Goal: Information Seeking & Learning: Learn about a topic

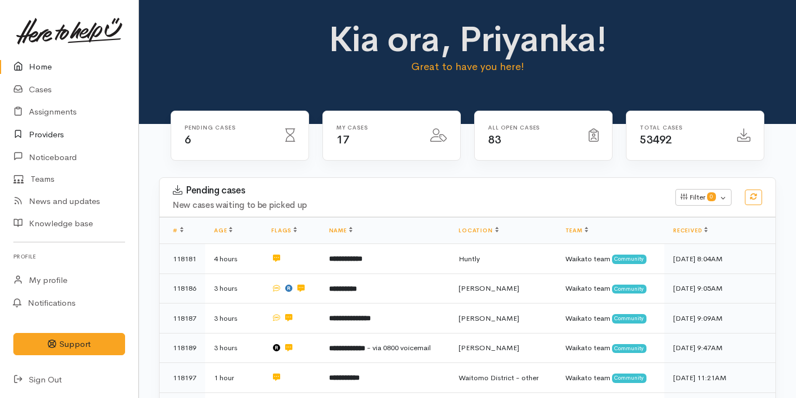
click at [67, 136] on link "Providers" at bounding box center [69, 134] width 138 height 23
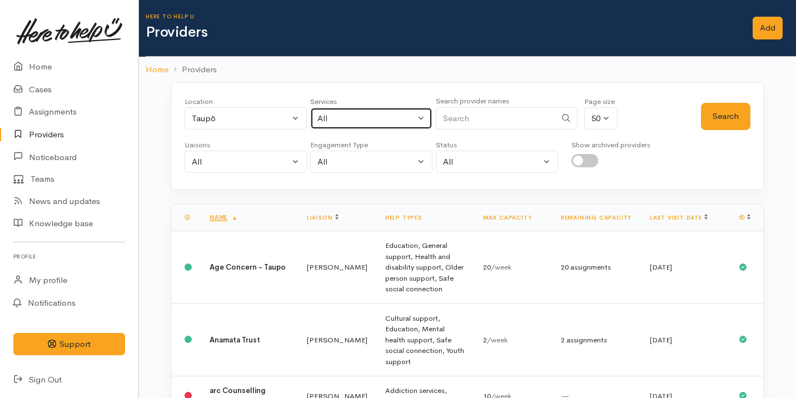
click at [331, 120] on div "All" at bounding box center [366, 118] width 98 height 13
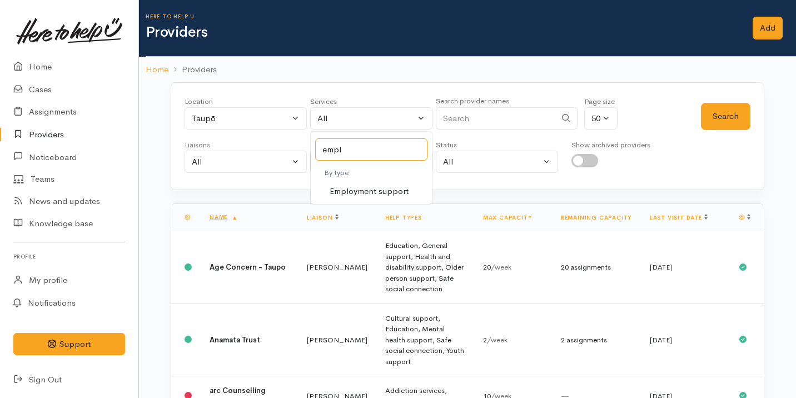
type input "empl"
click at [361, 185] on span "Employment support" at bounding box center [369, 191] width 79 height 13
select select "10"
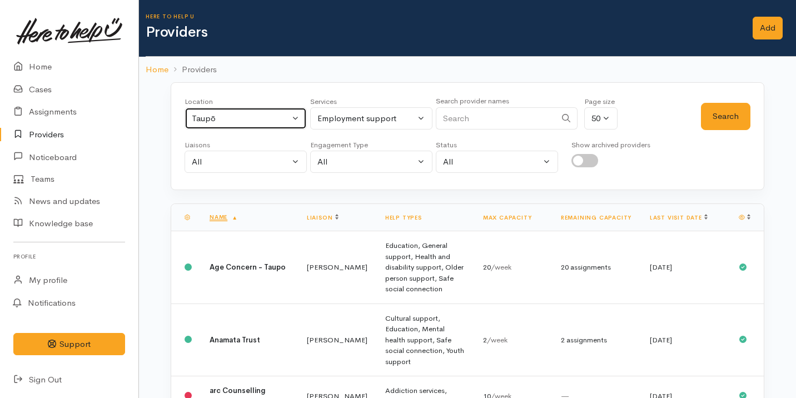
click at [249, 120] on div "Taupō" at bounding box center [241, 118] width 98 height 13
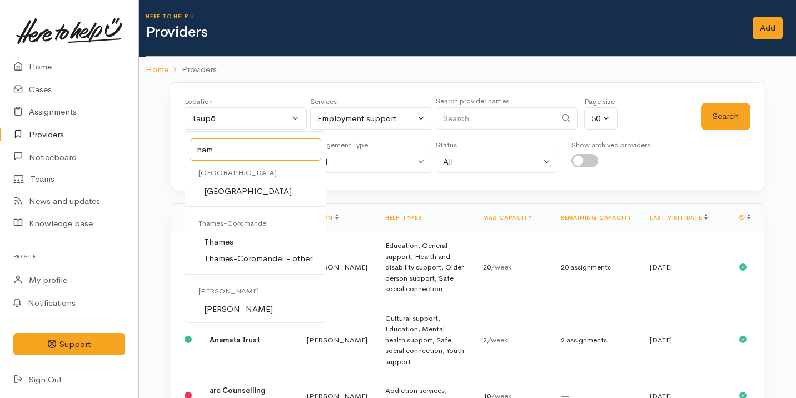
scroll to position [93, 0]
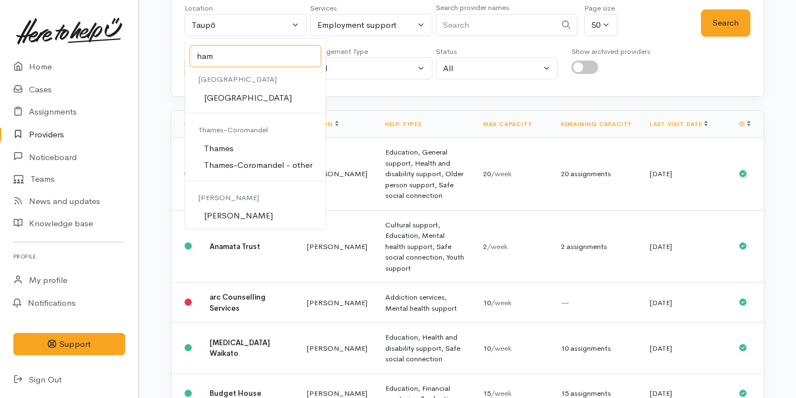
type input "ham"
click at [254, 212] on link "[PERSON_NAME]" at bounding box center [255, 215] width 141 height 17
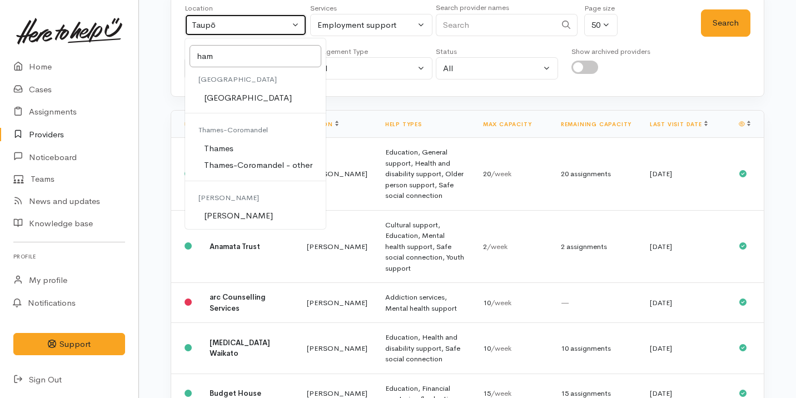
select select "1"
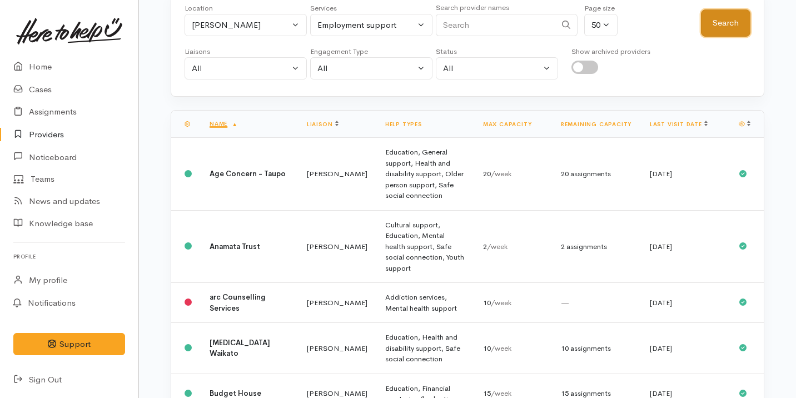
click at [727, 16] on button "Search" at bounding box center [725, 22] width 49 height 27
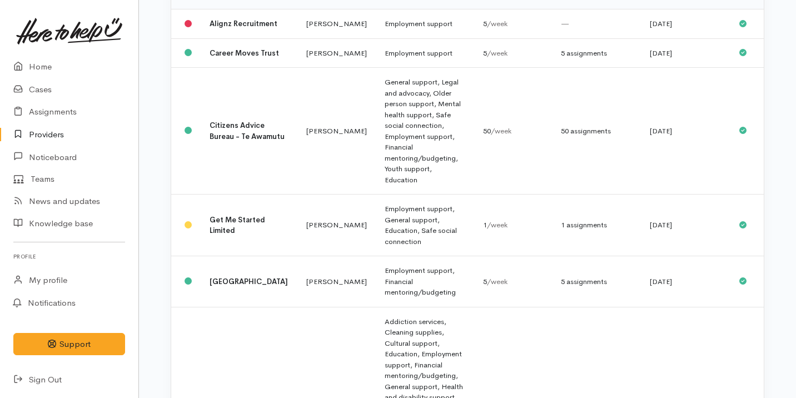
scroll to position [225, 0]
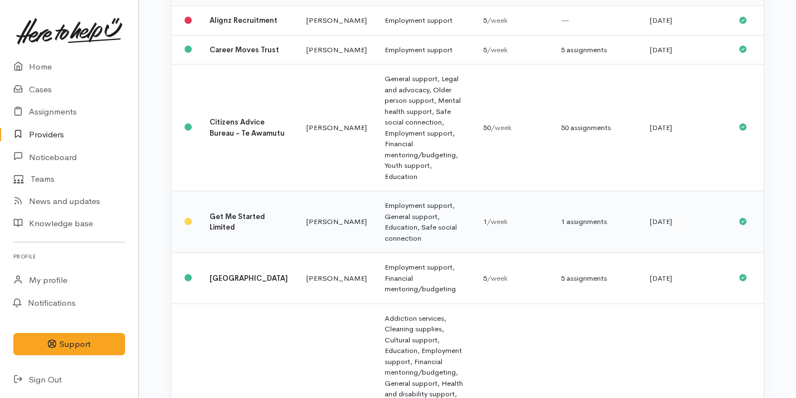
click at [469, 191] on td "Employment support, General support, Education, Safe social connection" at bounding box center [425, 222] width 98 height 62
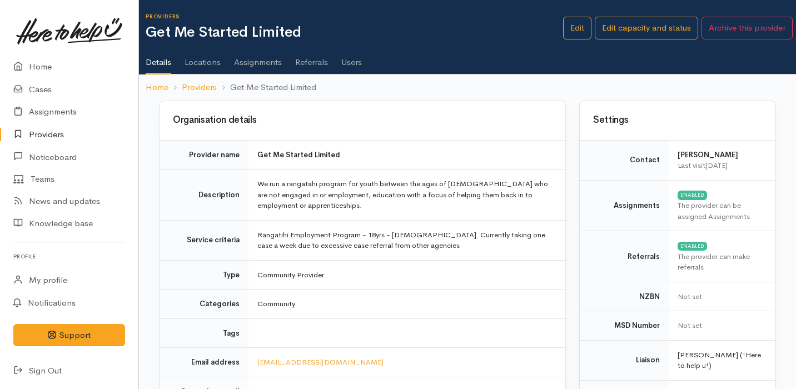
click at [469, 186] on td "We run a rangatahi program for youth between the ages of [DEMOGRAPHIC_DATA] who…" at bounding box center [407, 195] width 317 height 51
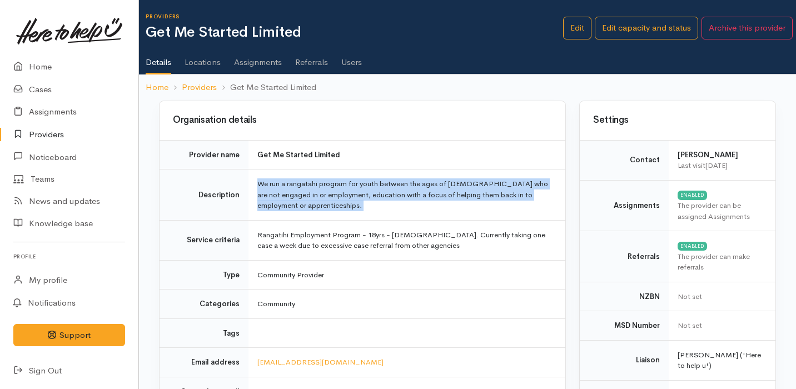
click at [469, 186] on td "We run a rangatahi program for youth between the ages of 18-24 who are not enga…" at bounding box center [407, 195] width 317 height 51
click at [466, 208] on td "We run a rangatahi program for youth between the ages of 18-24 who are not enga…" at bounding box center [407, 195] width 317 height 51
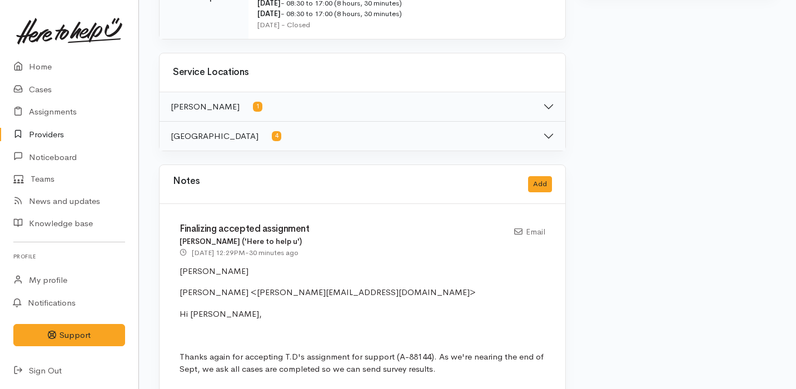
scroll to position [593, 0]
click at [466, 208] on div "Finalizing accepted assignment Nicole Rusk ('Here to help u') 24 Sep 2025 12:29…" at bounding box center [363, 357] width 406 height 308
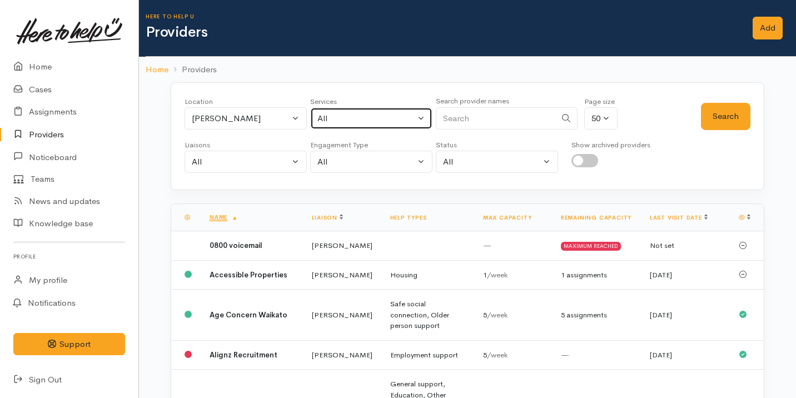
click at [347, 116] on div "All" at bounding box center [366, 118] width 98 height 13
select select "-1"
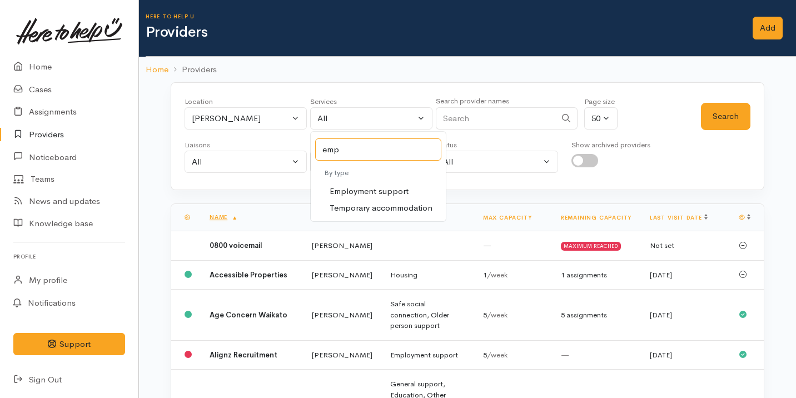
type input "emp"
click at [379, 192] on span "Employment support" at bounding box center [369, 191] width 79 height 13
select select "10"
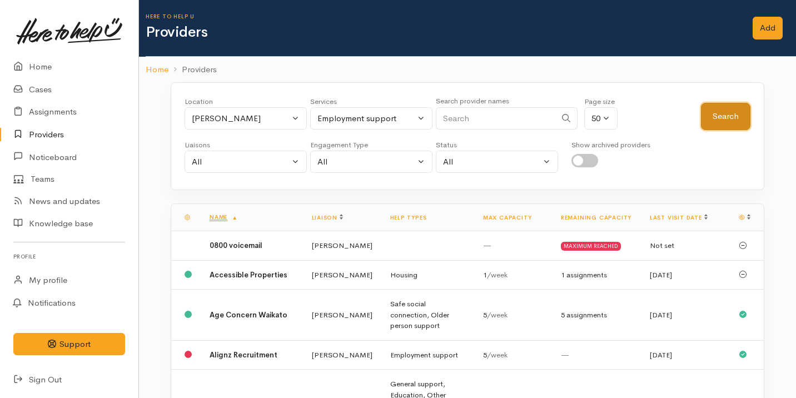
click at [719, 120] on button "Search" at bounding box center [725, 116] width 49 height 27
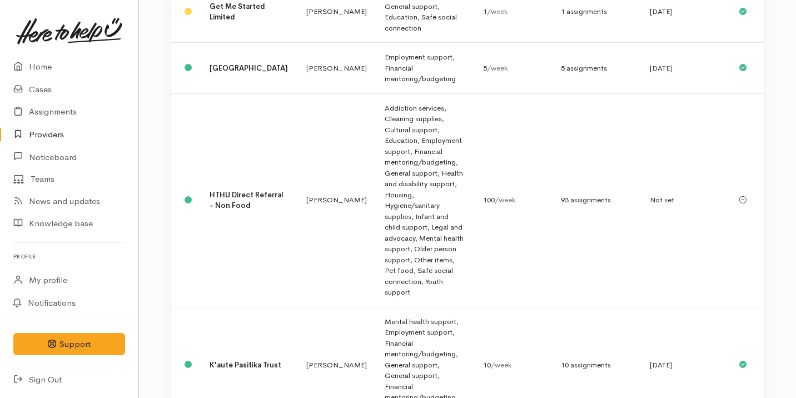
scroll to position [540, 0]
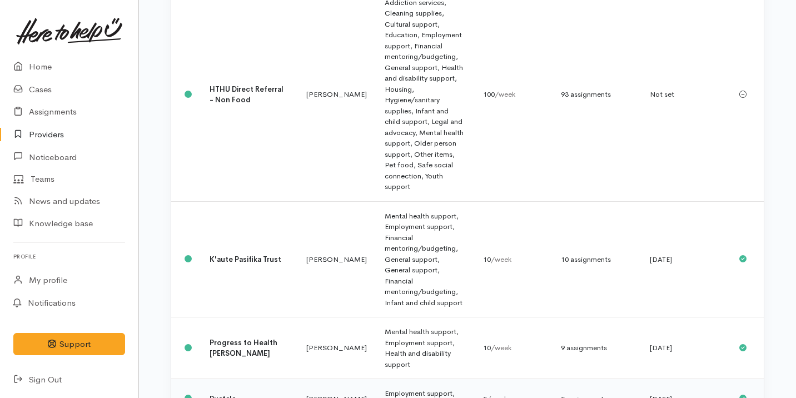
click at [297, 379] on td "[PERSON_NAME]" at bounding box center [336, 399] width 78 height 40
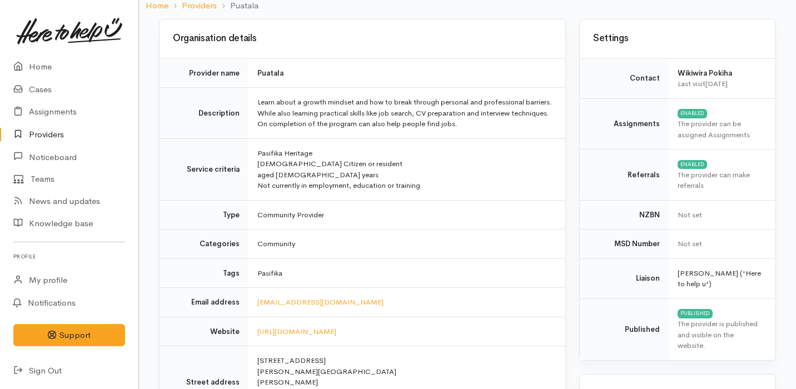
scroll to position [62, 0]
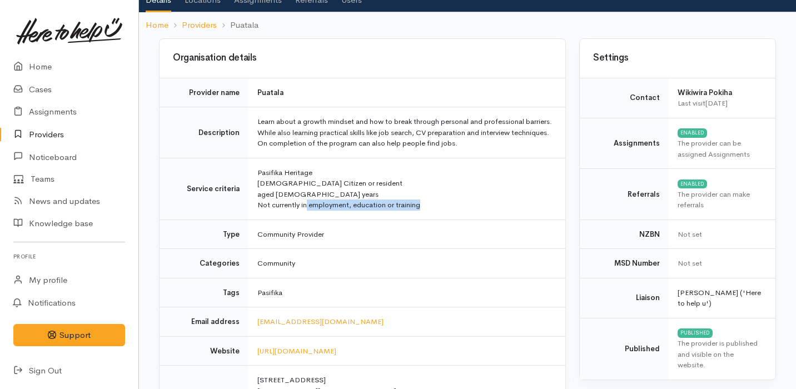
drag, startPoint x: 307, startPoint y: 205, endPoint x: 436, endPoint y: 204, distance: 128.4
click at [436, 204] on td "Pasifika Heritage NZ Citizen or resident aged 15-64 years Not currently in empl…" at bounding box center [407, 189] width 317 height 62
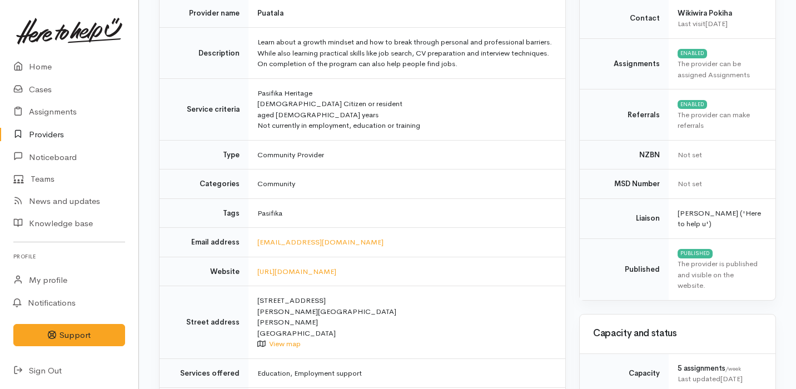
scroll to position [162, 0]
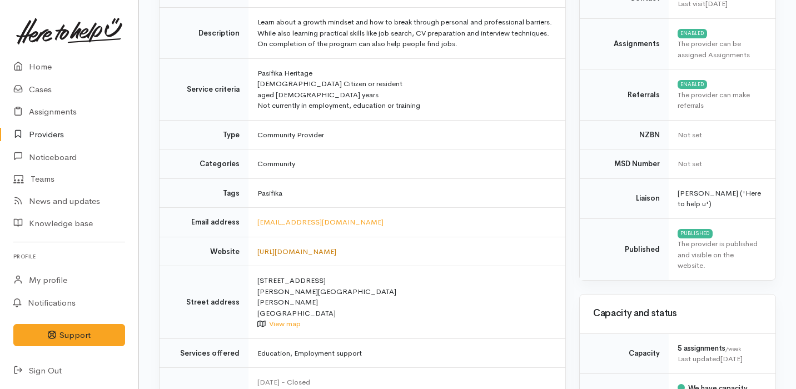
click at [313, 253] on link "https://puatala.co.nz/" at bounding box center [296, 251] width 79 height 9
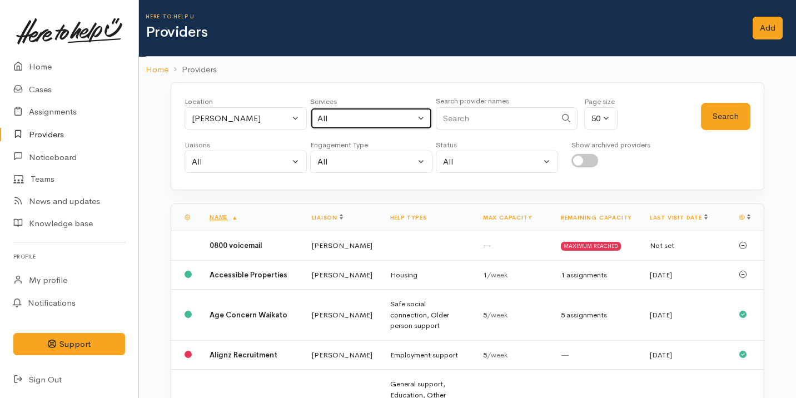
click at [385, 118] on div "All" at bounding box center [366, 118] width 98 height 13
select select "-1"
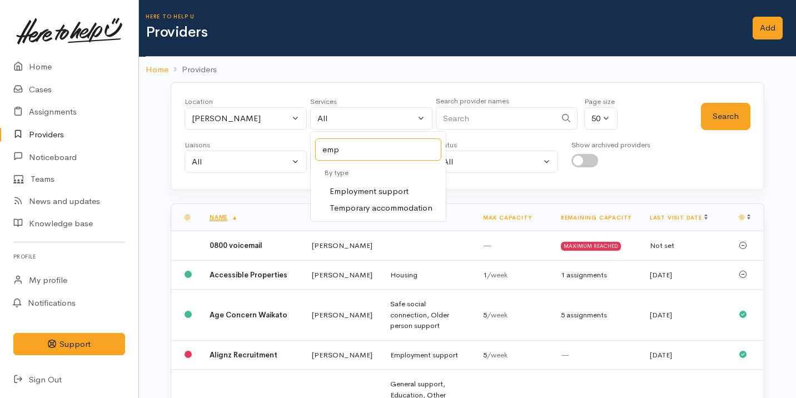
type input "emp"
click at [408, 188] on link "Employment support" at bounding box center [378, 191] width 135 height 17
select select "10"
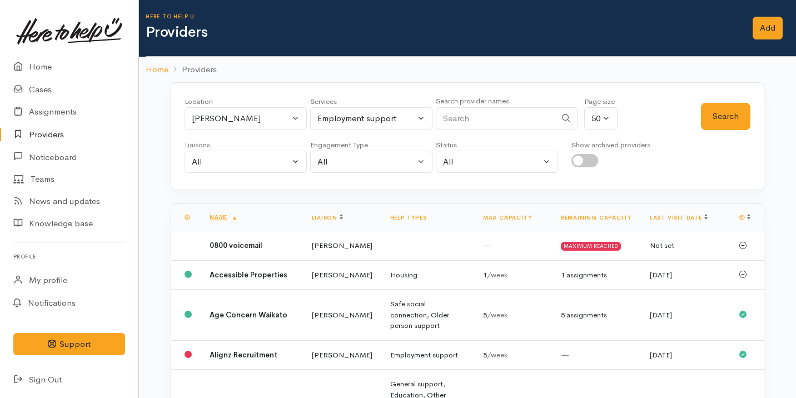
click at [738, 131] on div "Search" at bounding box center [725, 116] width 49 height 40
click at [729, 121] on button "Search" at bounding box center [725, 116] width 49 height 27
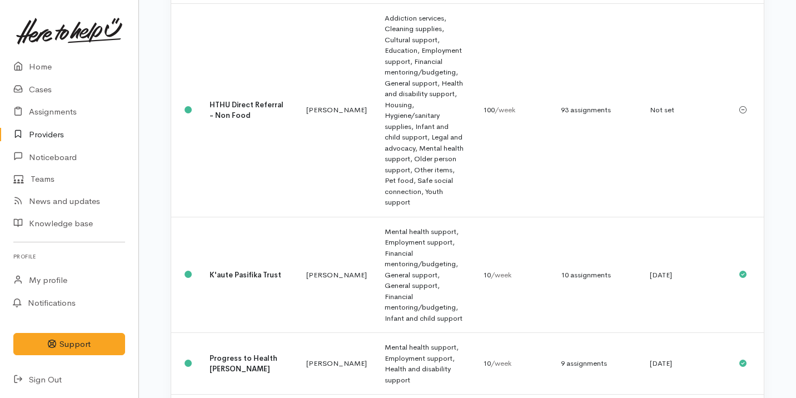
scroll to position [540, 0]
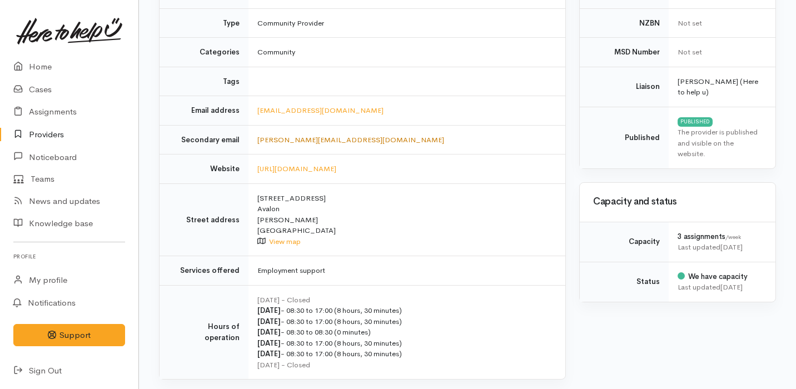
scroll to position [275, 0]
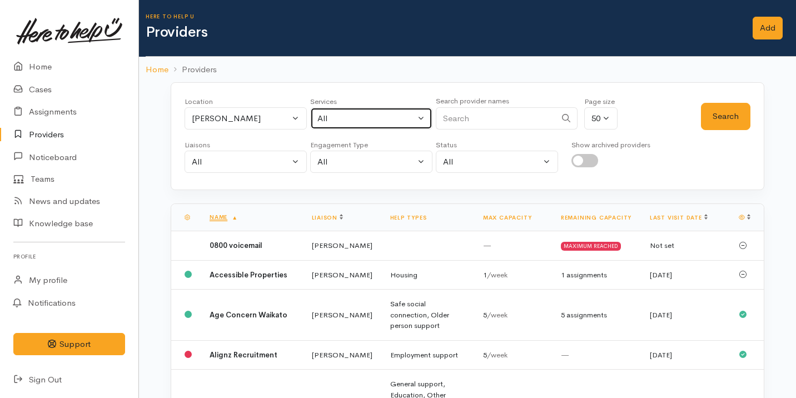
click at [339, 126] on button "All" at bounding box center [371, 118] width 122 height 23
select select "-1"
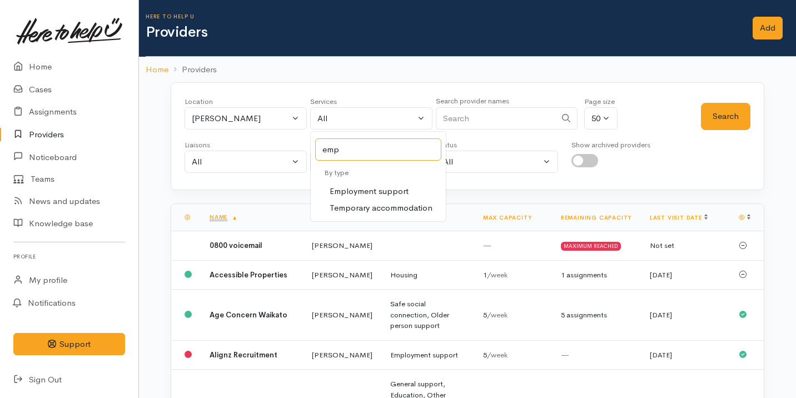
type input "emp"
click at [377, 188] on span "Employment support" at bounding box center [369, 191] width 79 height 13
select select "10"
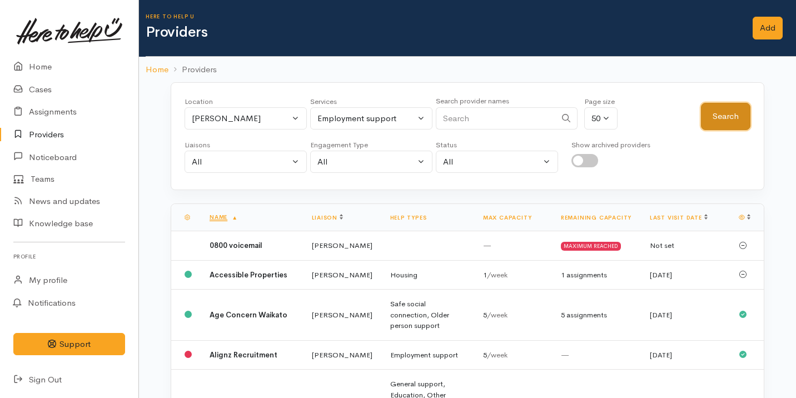
click at [712, 116] on button "Search" at bounding box center [725, 116] width 49 height 27
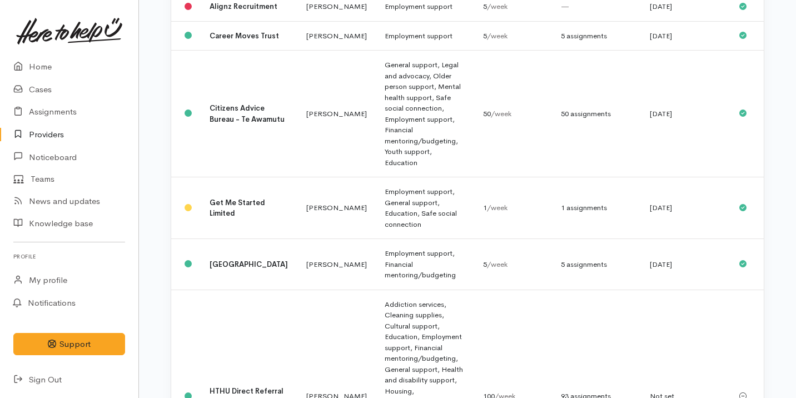
scroll to position [238, 0]
click at [376, 182] on td "Employment support, General support, Education, Safe social connection" at bounding box center [425, 209] width 98 height 62
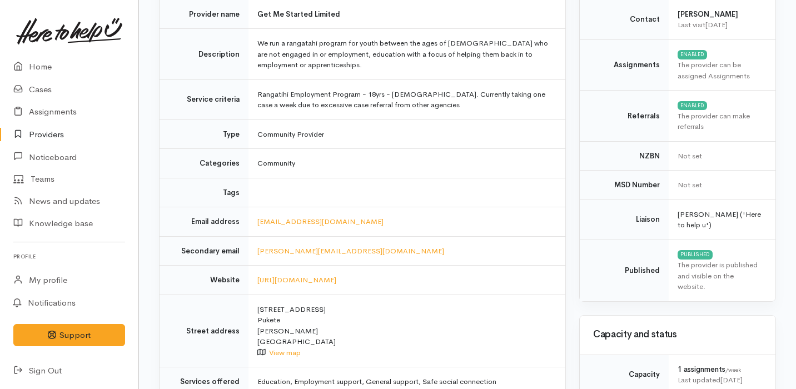
scroll to position [160, 0]
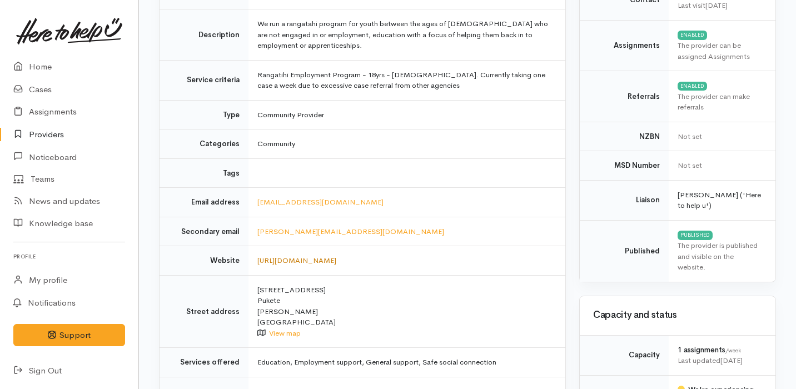
click at [336, 261] on link "[URL][DOMAIN_NAME]" at bounding box center [296, 260] width 79 height 9
